Goal: Information Seeking & Learning: Find specific fact

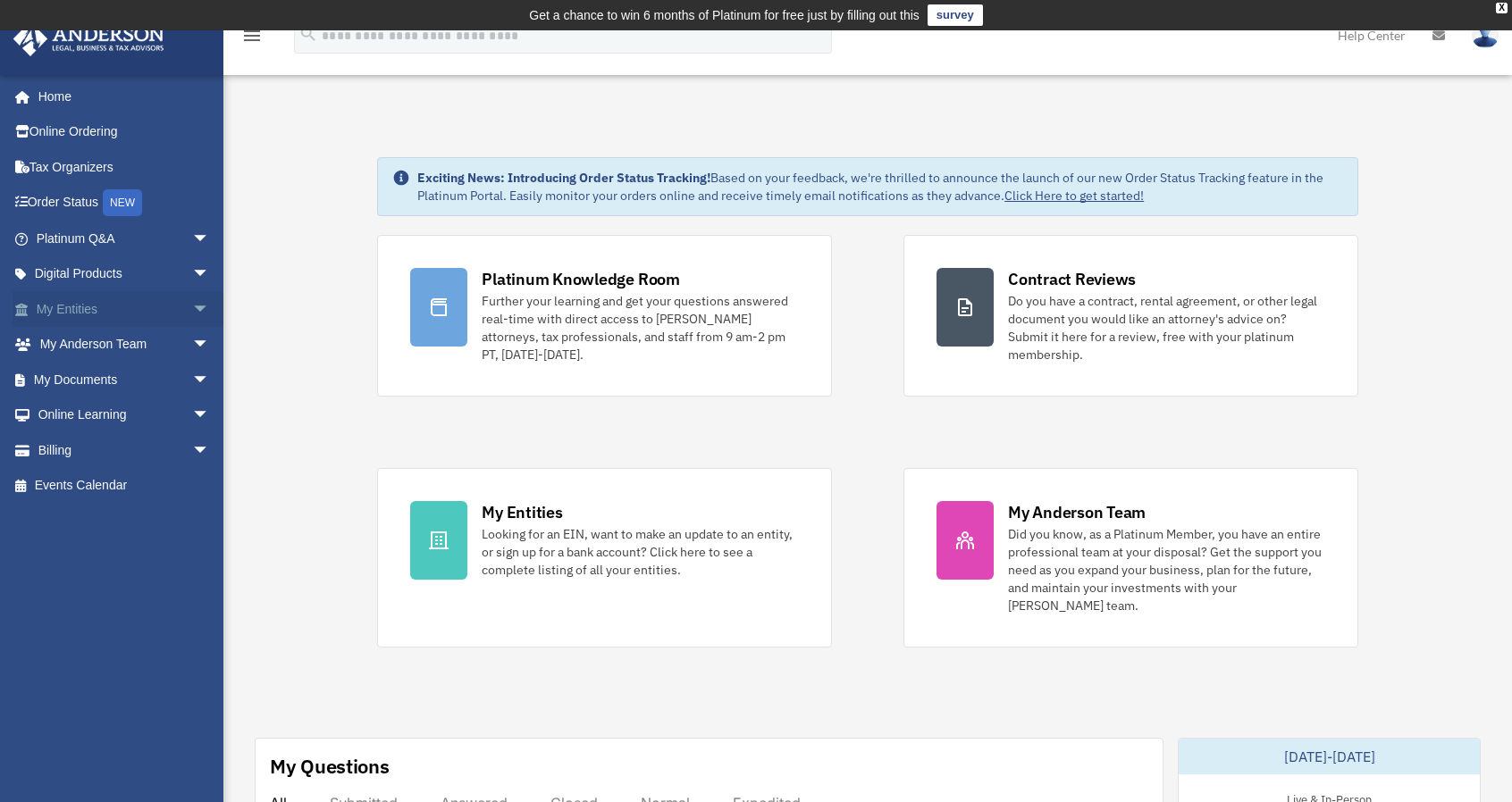
click at [73, 303] on link "My Entities arrow_drop_down" at bounding box center [124, 309] width 224 height 36
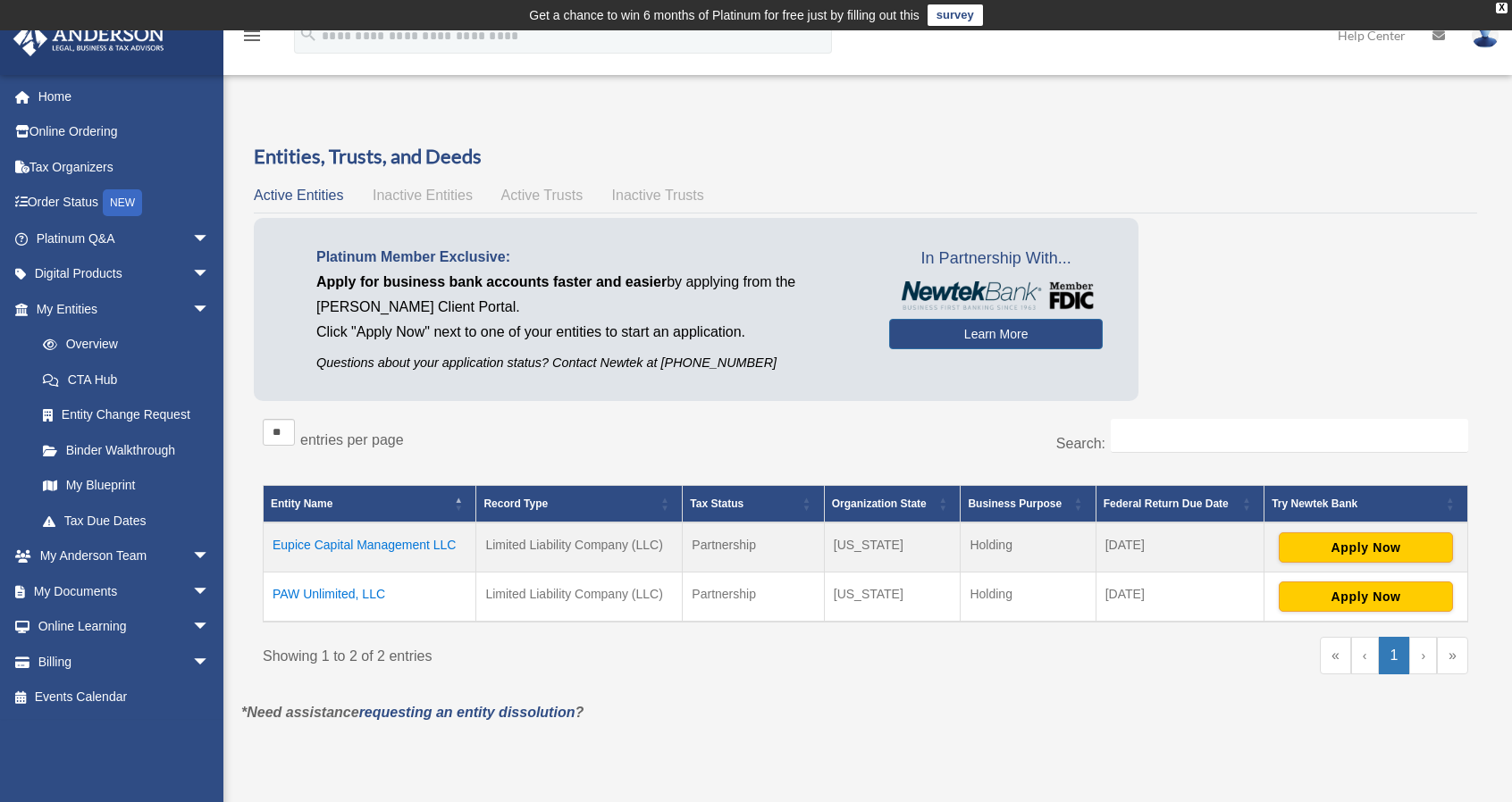
click at [326, 593] on td "PAW Unlimited, LLC" at bounding box center [369, 596] width 213 height 50
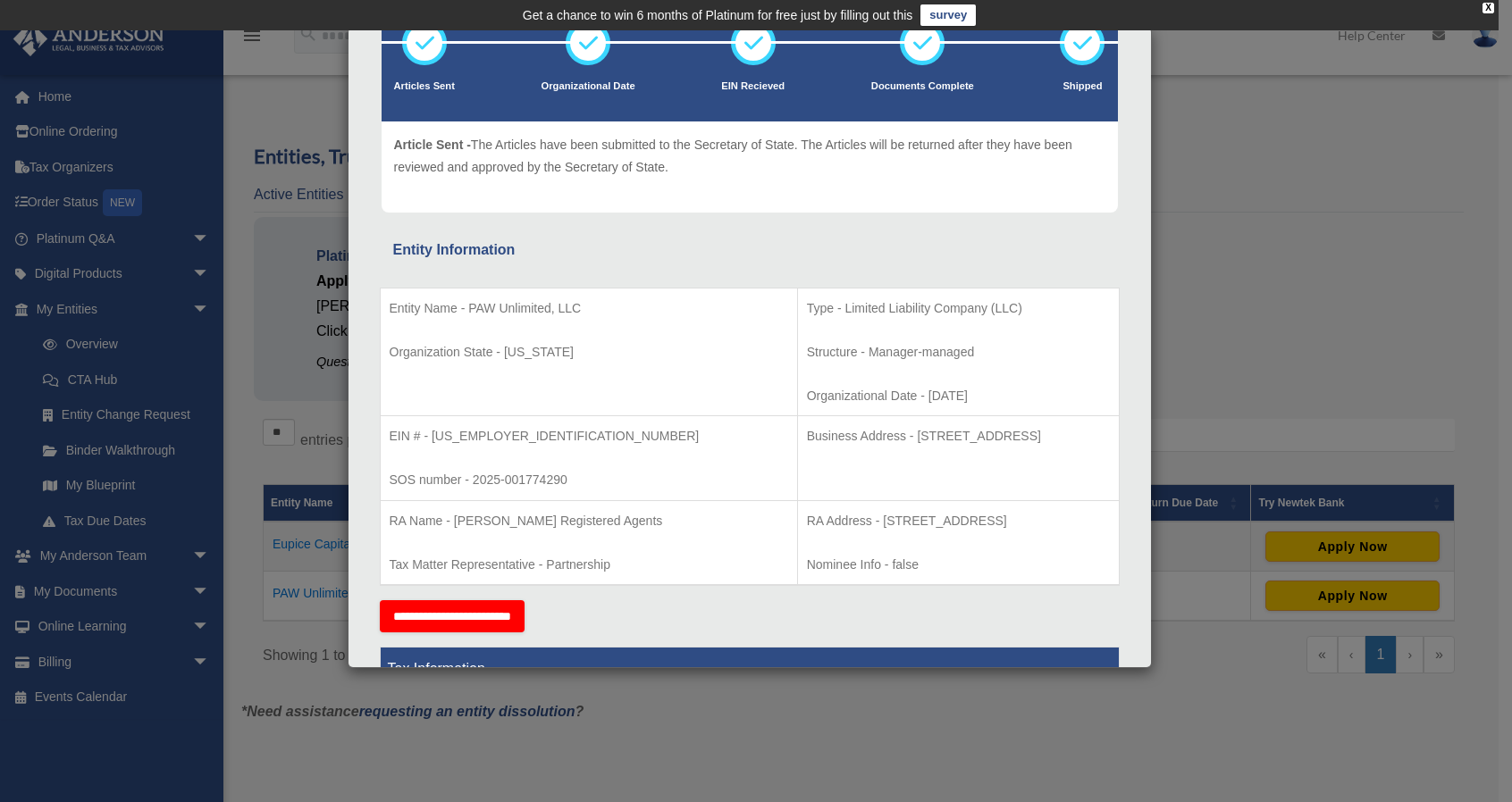
scroll to position [130, 0]
drag, startPoint x: 502, startPoint y: 437, endPoint x: 433, endPoint y: 436, distance: 69.0
click at [433, 436] on p "EIN # - 39-4491660" at bounding box center [589, 437] width 398 height 22
copy p "39-4491660"
drag, startPoint x: 1009, startPoint y: 433, endPoint x: 774, endPoint y: 431, distance: 235.0
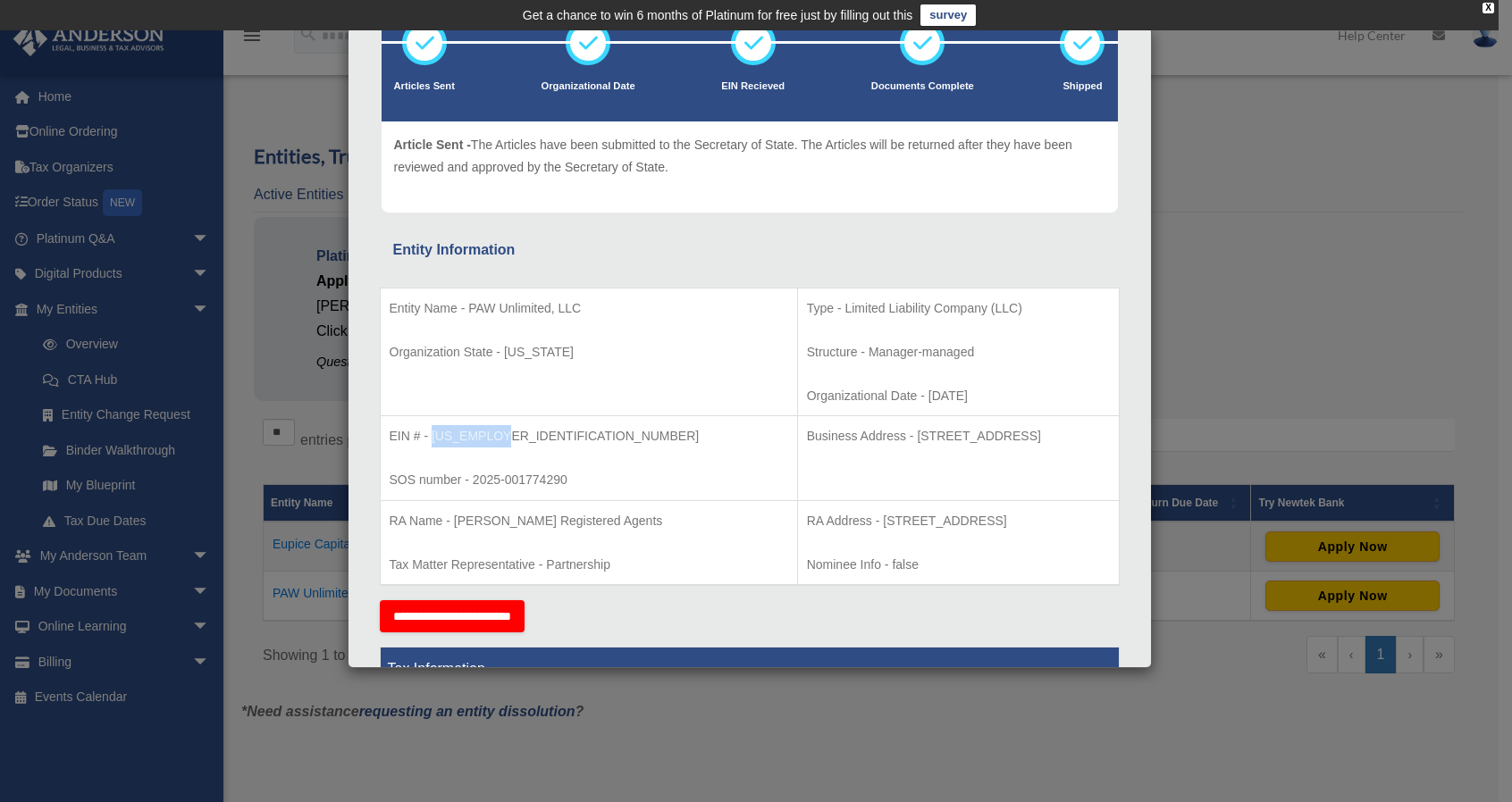
click at [807, 431] on p "Business Address - 1718 Capitol Ave., Cheyenne, WY 82001" at bounding box center [958, 437] width 303 height 22
copy p "1718 Capitol Ave., Cheyenne, WY 82001"
drag, startPoint x: 1049, startPoint y: 515, endPoint x: 741, endPoint y: 519, distance: 308.0
click at [807, 519] on p "RA Address - 1716 Capitol Avenue, Suite 100, Cheyenne, WY 82001" at bounding box center [958, 521] width 303 height 22
copy p "1716 Capitol Avenue, Suite 100, Cheyenne, WY 82001"
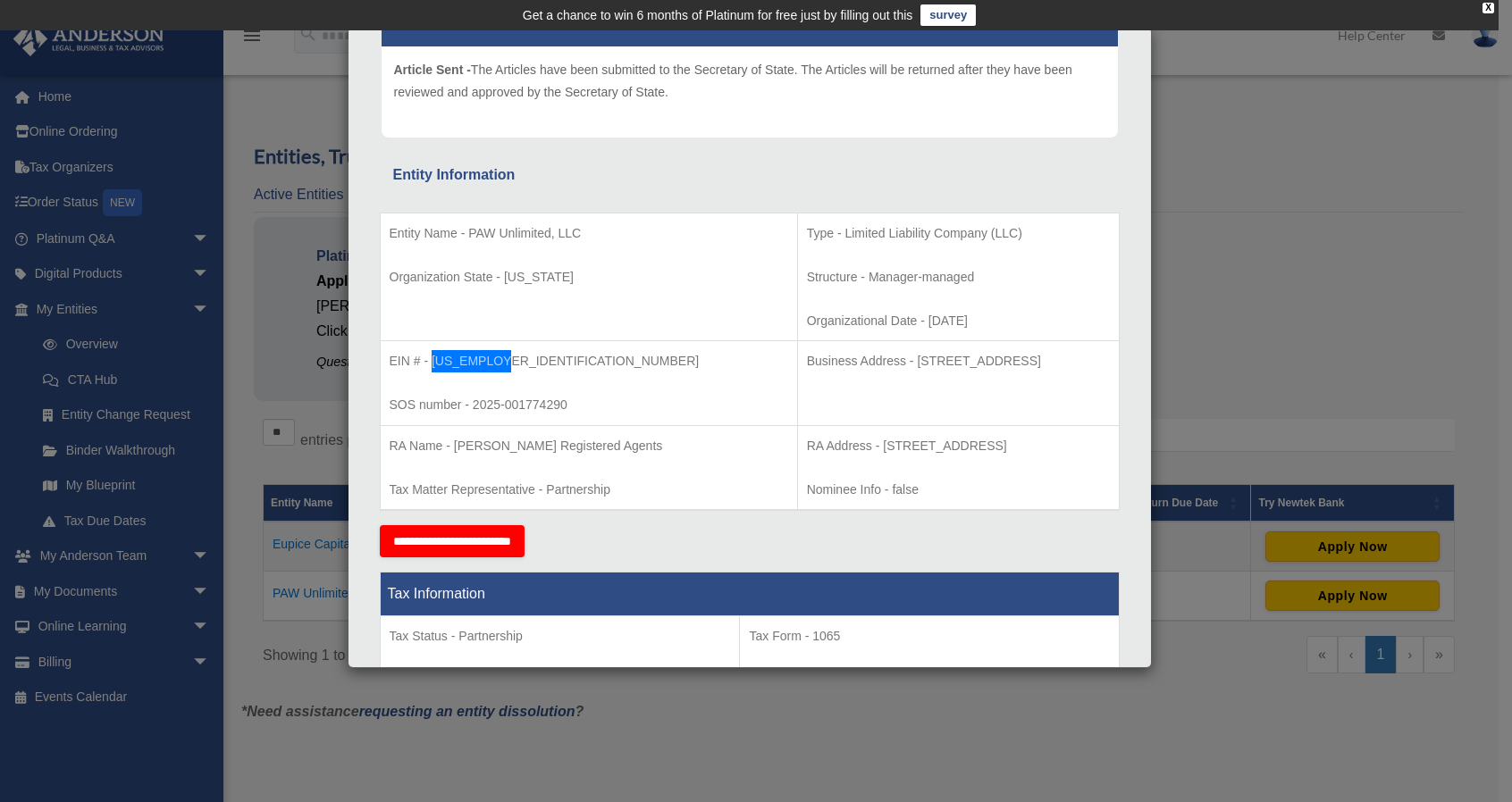
scroll to position [0, 0]
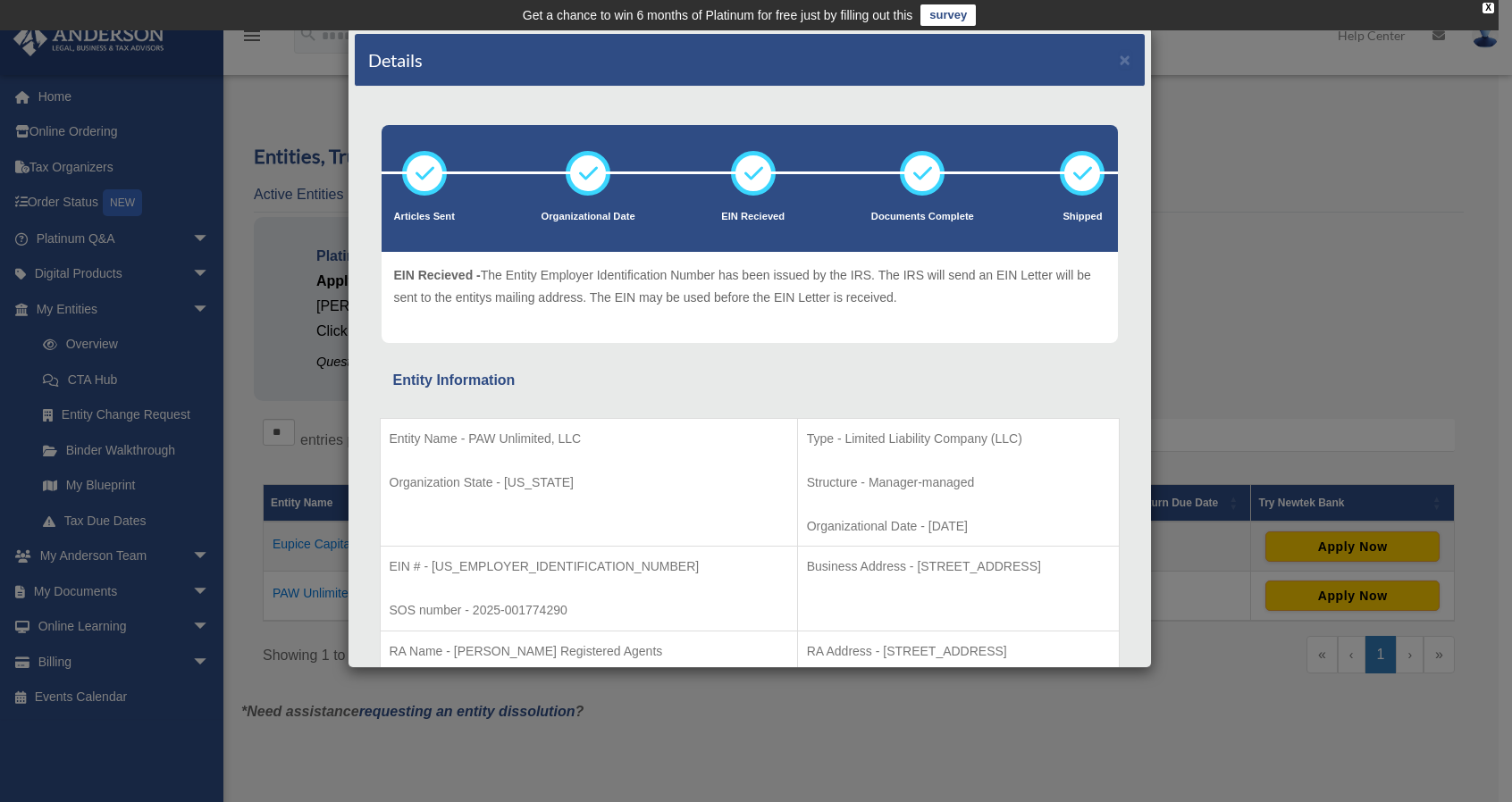
click at [1103, 56] on div "Details ×" at bounding box center [750, 60] width 790 height 52
click at [1120, 60] on button "×" at bounding box center [1126, 59] width 11 height 19
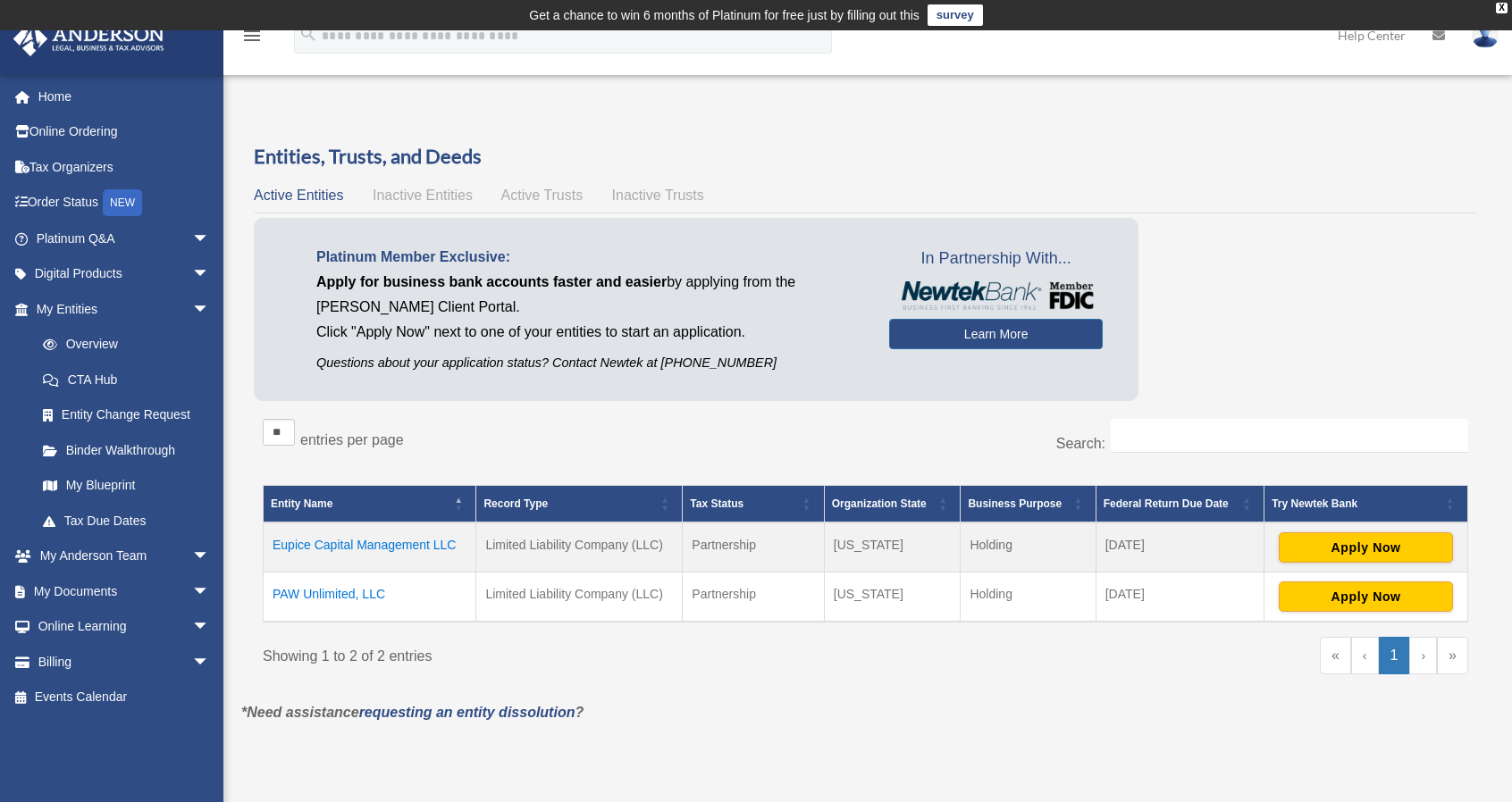
click at [326, 546] on td "Eupice Capital Management LLC" at bounding box center [369, 547] width 213 height 50
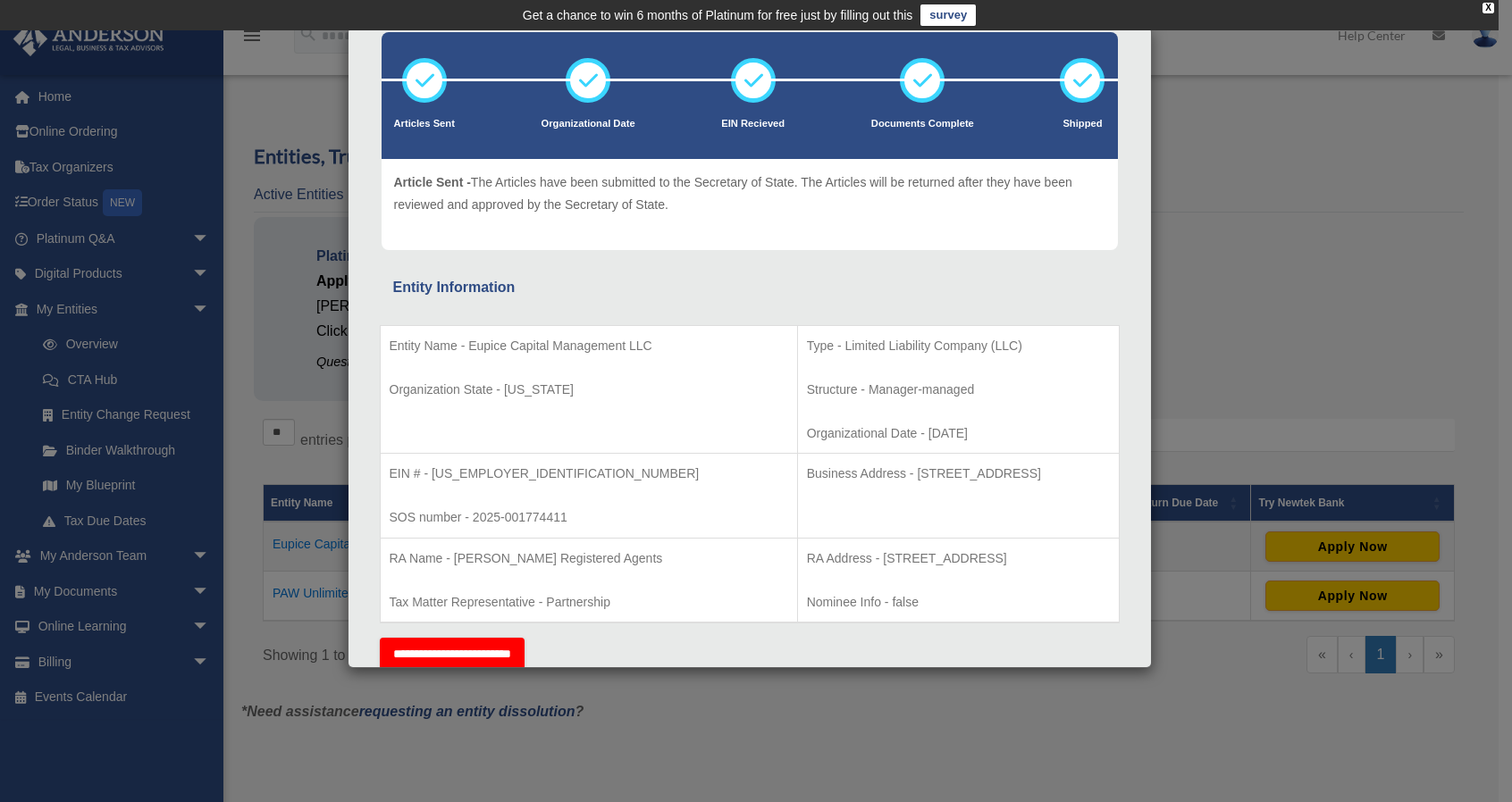
scroll to position [97, 0]
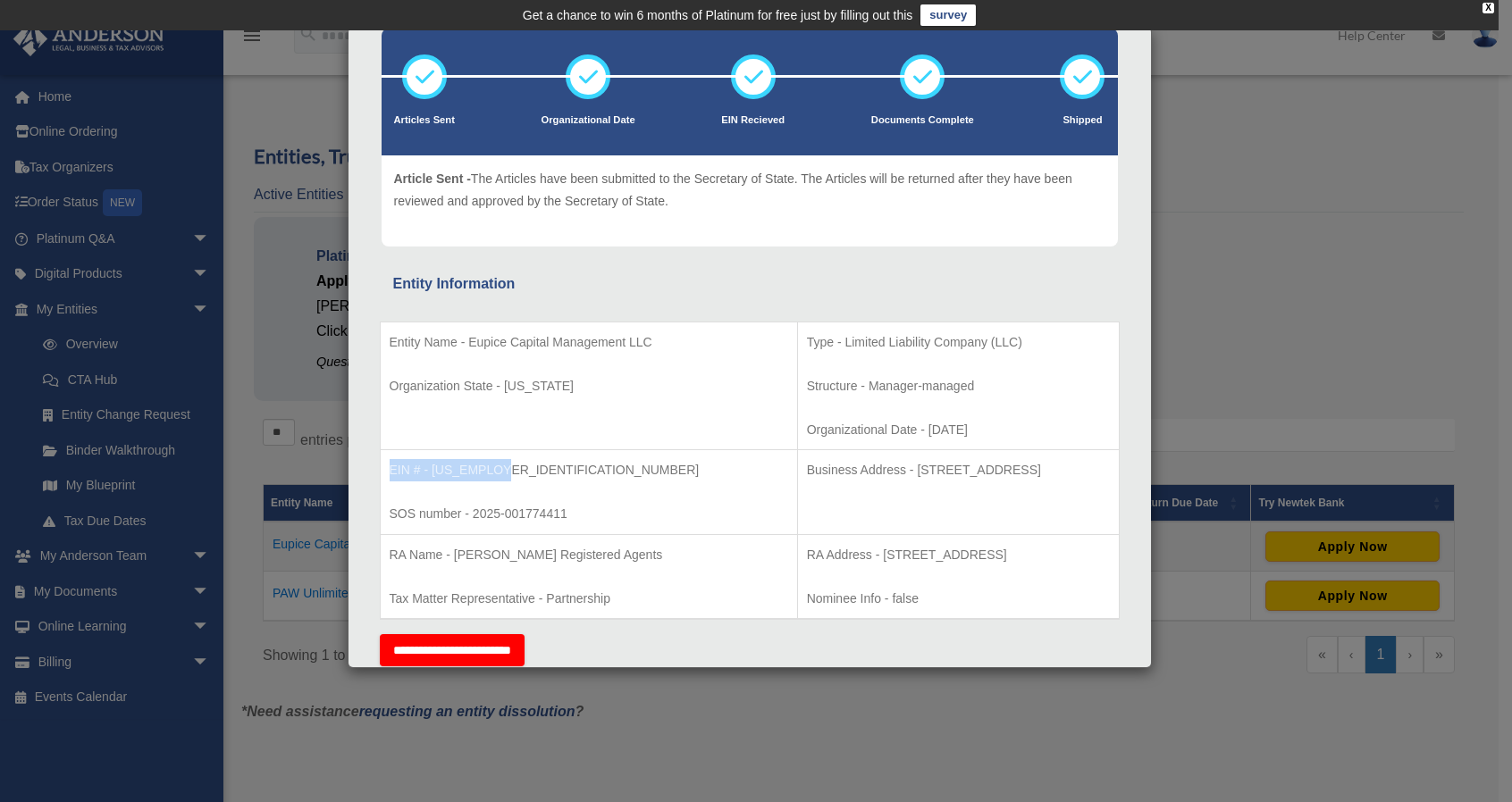
drag, startPoint x: 502, startPoint y: 469, endPoint x: 382, endPoint y: 471, distance: 120.0
click at [382, 471] on td "EIN # - 39-4525354 SOS number - 2025-001774411" at bounding box center [588, 493] width 417 height 85
copy p "EIN # - 39-4525354"
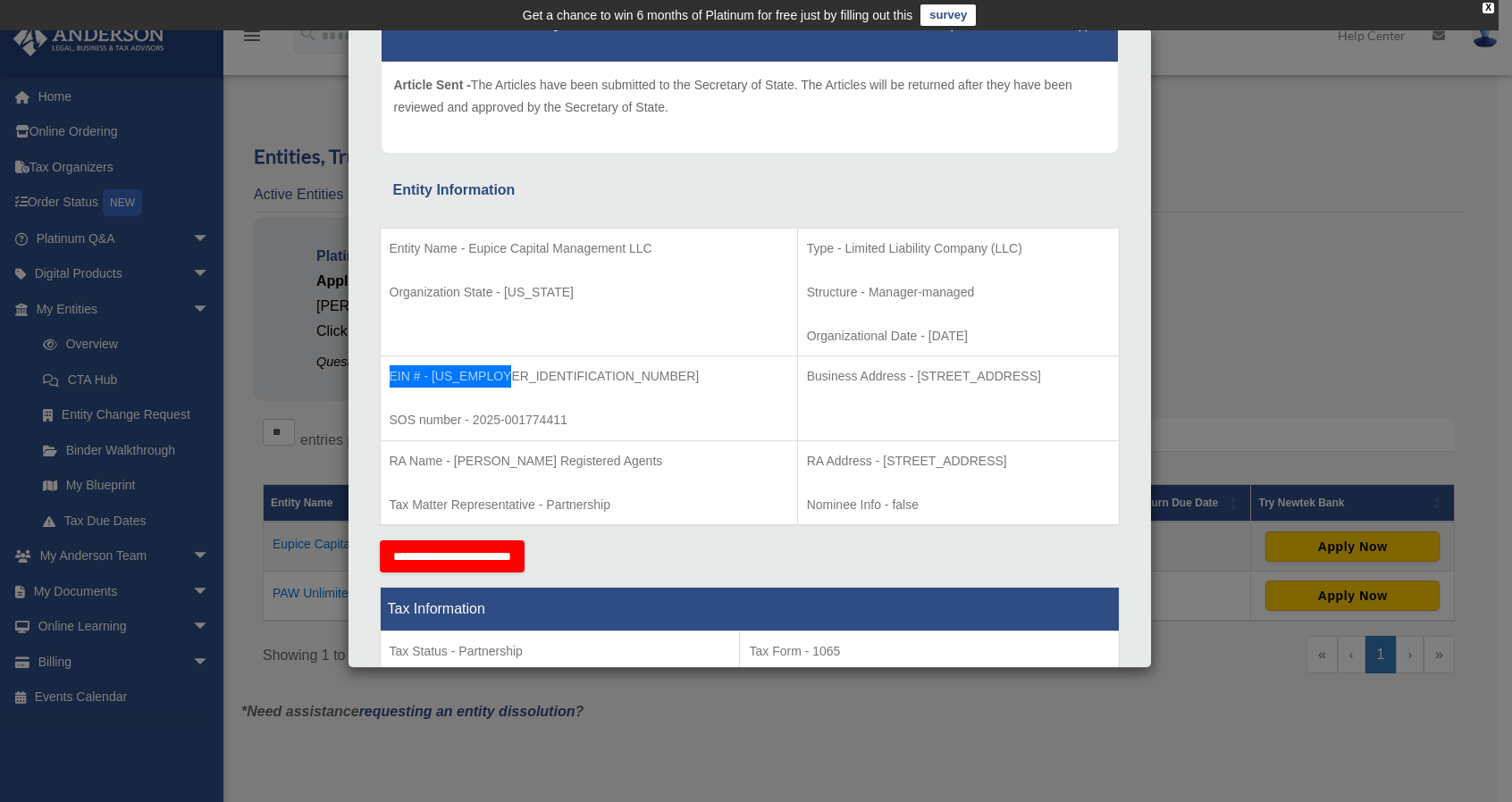
scroll to position [194, 0]
